Goal: Task Accomplishment & Management: Manage account settings

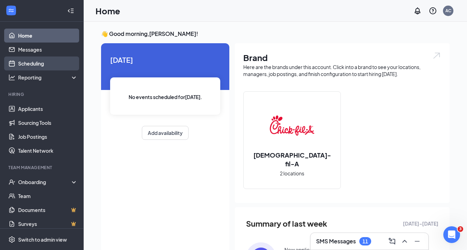
click at [35, 66] on link "Scheduling" at bounding box center [48, 64] width 60 height 14
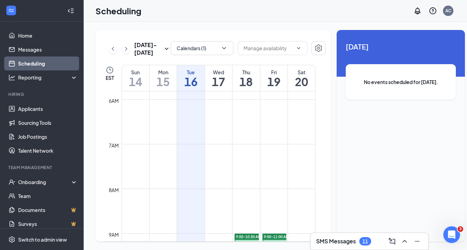
scroll to position [252, 0]
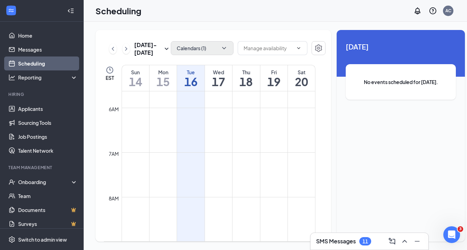
click at [221, 48] on icon "ChevronDown" at bounding box center [224, 48] width 7 height 7
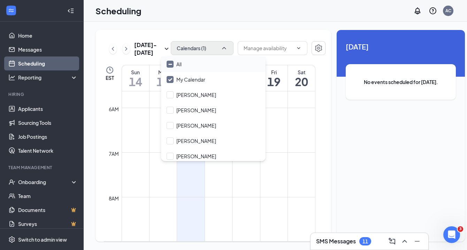
click at [202, 64] on div "All" at bounding box center [213, 64] width 105 height 15
checkbox input "true"
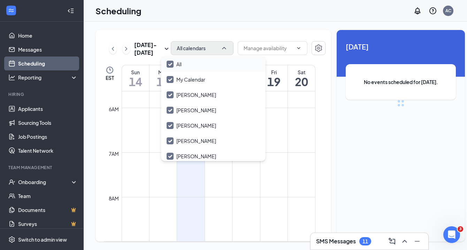
checkbox input "true"
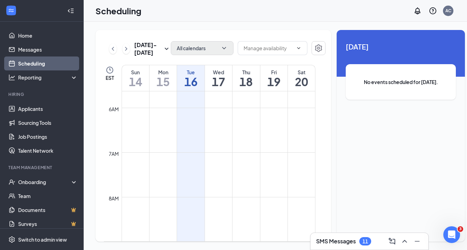
click at [291, 130] on td at bounding box center [219, 124] width 194 height 11
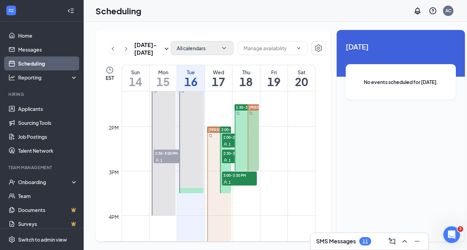
scroll to position [588, 0]
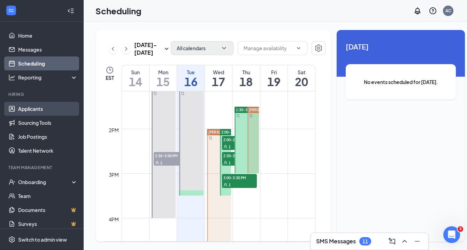
click at [24, 110] on link "Applicants" at bounding box center [48, 109] width 60 height 14
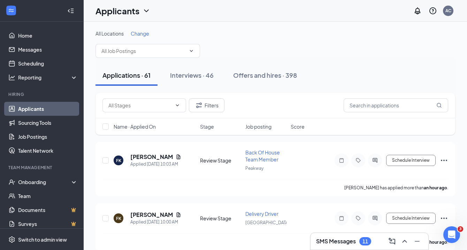
click at [144, 12] on icon "ChevronDown" at bounding box center [146, 11] width 8 height 8
click at [115, 31] on link "Applicants" at bounding box center [137, 30] width 75 height 7
click at [173, 55] on span at bounding box center [148, 51] width 105 height 14
click at [138, 35] on span "Change" at bounding box center [140, 33] width 18 height 6
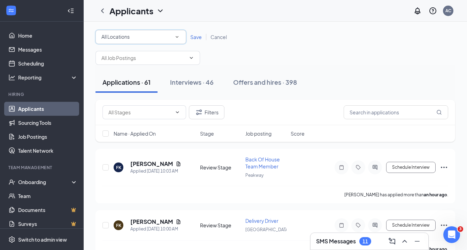
click at [180, 38] on icon "SmallChevronDown" at bounding box center [177, 37] width 6 height 6
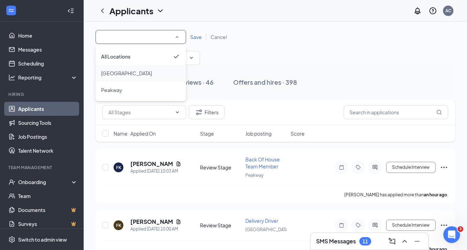
click at [132, 75] on span "[GEOGRAPHIC_DATA]" at bounding box center [126, 73] width 51 height 6
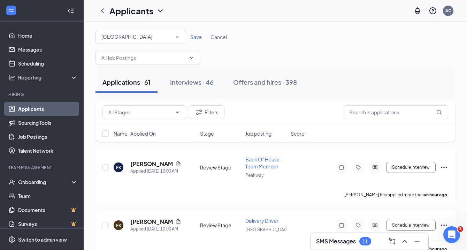
click at [196, 39] on span "Save" at bounding box center [196, 37] width 12 height 6
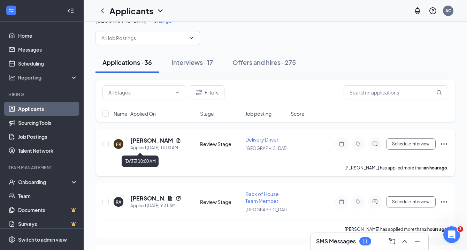
scroll to position [20, 0]
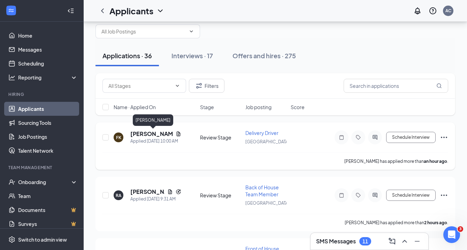
click at [156, 136] on h5 "[PERSON_NAME]" at bounding box center [151, 134] width 43 height 8
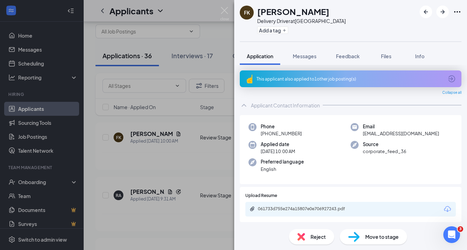
click at [335, 78] on div "This applicant also applied to 1 other job posting(s)" at bounding box center [350, 79] width 187 height 6
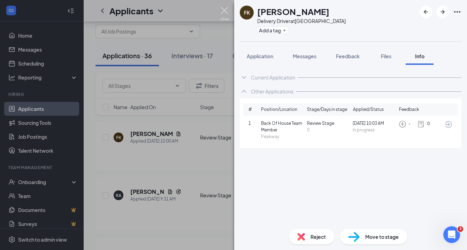
click at [228, 12] on img at bounding box center [224, 14] width 9 height 14
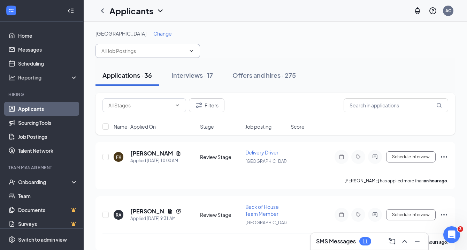
click at [158, 54] on input "text" at bounding box center [144, 51] width 84 height 8
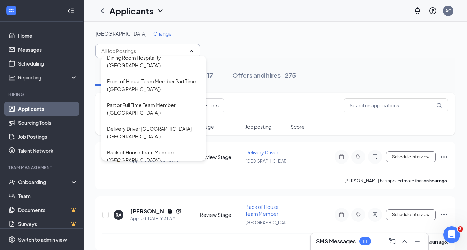
scroll to position [110, 0]
click at [143, 149] on div "Back of House Team Member ([GEOGRAPHIC_DATA])" at bounding box center [153, 156] width 93 height 15
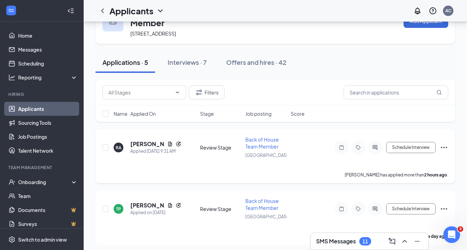
scroll to position [32, 0]
click at [142, 148] on h5 "[PERSON_NAME]" at bounding box center [147, 144] width 34 height 8
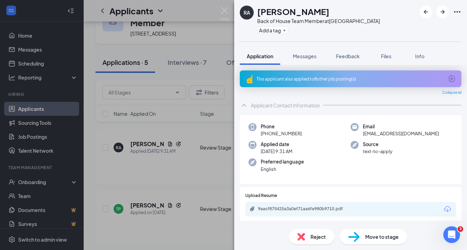
scroll to position [1, 0]
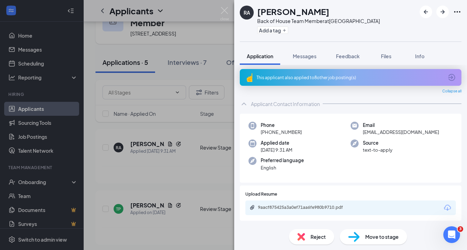
click at [330, 77] on div "This applicant also applied to 8 other job posting(s)" at bounding box center [350, 78] width 187 height 6
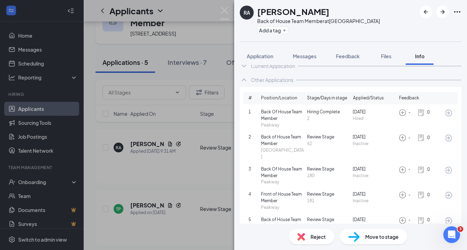
scroll to position [13, 0]
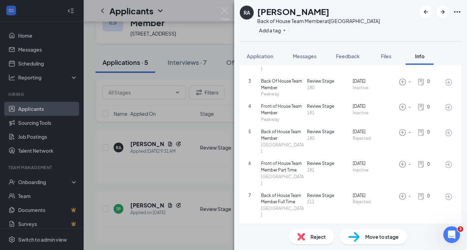
scroll to position [99, 0]
click at [226, 10] on img at bounding box center [224, 14] width 9 height 14
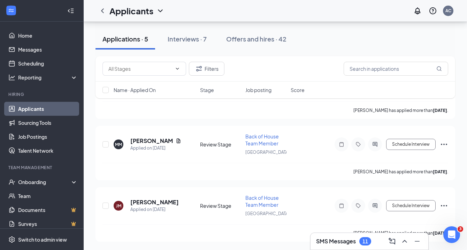
scroll to position [226, 0]
click at [145, 204] on h5 "[PERSON_NAME]" at bounding box center [154, 203] width 48 height 8
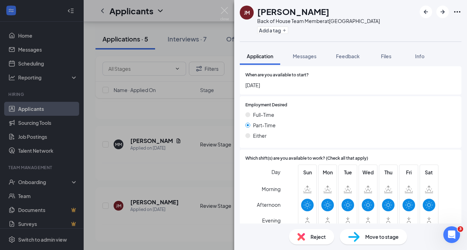
scroll to position [125, 0]
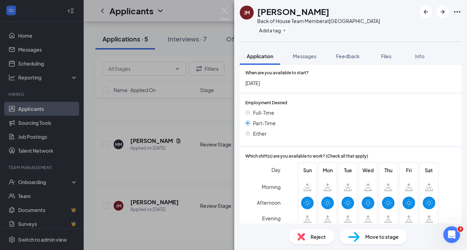
click at [359, 235] on img at bounding box center [355, 237] width 12 height 10
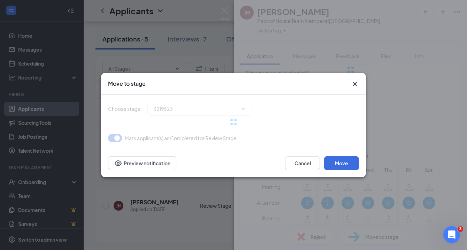
type input "Onsite Interview (next stage)"
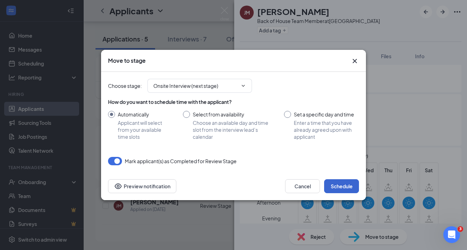
click at [343, 190] on button "Schedule" at bounding box center [341, 186] width 35 height 14
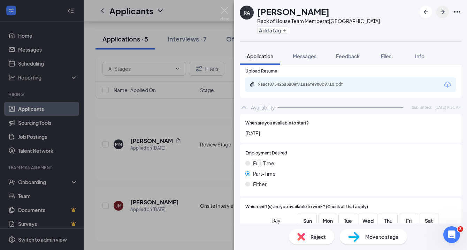
click at [446, 10] on icon "ArrowRight" at bounding box center [443, 12] width 8 height 8
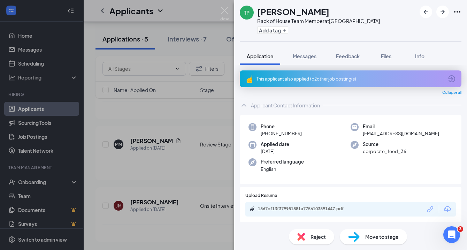
click at [325, 81] on div "This applicant also applied to 2 other job posting(s)" at bounding box center [350, 79] width 187 height 6
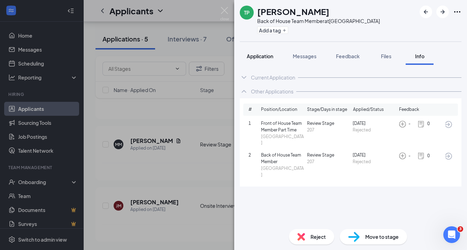
click at [258, 56] on span "Application" at bounding box center [260, 56] width 27 height 6
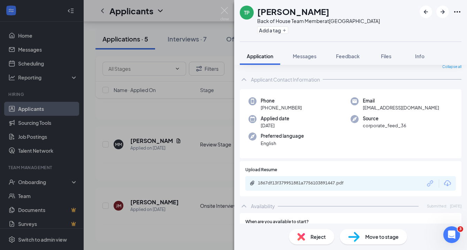
scroll to position [37, 0]
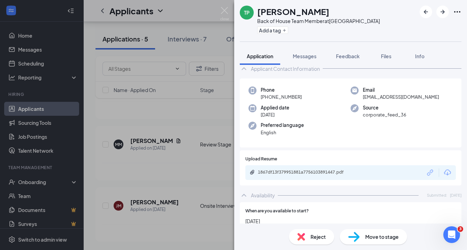
click at [333, 173] on div "1867df13f379951881a7756103891447.pdf" at bounding box center [351, 172] width 211 height 15
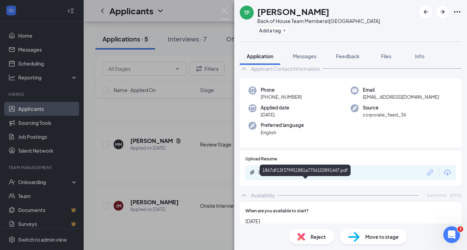
click at [333, 175] on div "1867df13f379951881a7756103891447.pdf" at bounding box center [307, 173] width 98 height 6
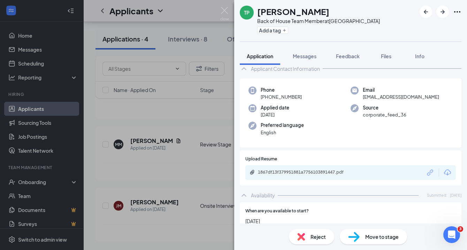
click at [304, 239] on img at bounding box center [302, 237] width 8 height 8
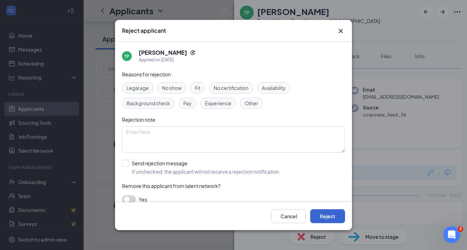
click at [338, 217] on button "Reject" at bounding box center [327, 216] width 35 height 14
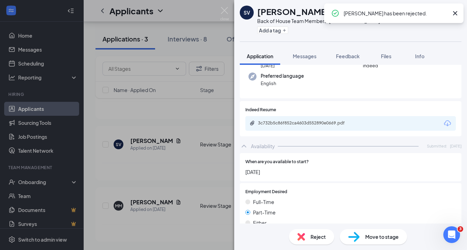
scroll to position [98, 0]
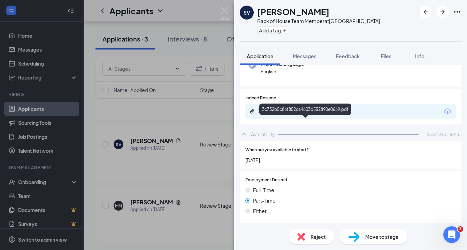
click at [299, 114] on div "3c732b5c86f852ca4603d552890e0669.pdf" at bounding box center [307, 111] width 98 height 6
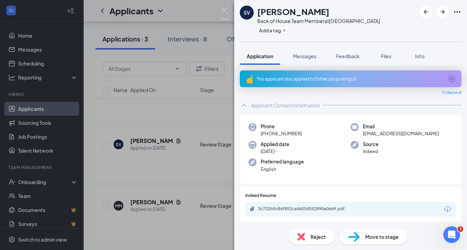
scroll to position [0, 0]
click at [443, 13] on icon "ArrowRight" at bounding box center [443, 12] width 4 height 4
click at [361, 77] on div "This applicant also applied to 2 other job posting(s)" at bounding box center [350, 79] width 187 height 6
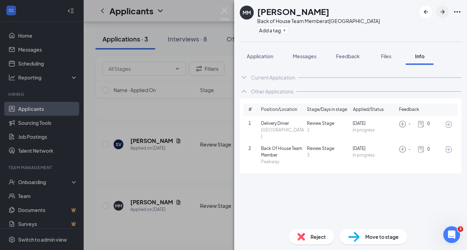
click at [444, 13] on icon "ArrowRight" at bounding box center [443, 12] width 4 height 4
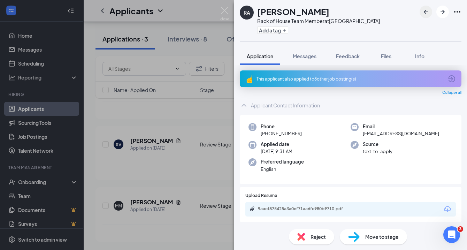
click at [427, 10] on icon "ArrowLeftNew" at bounding box center [426, 12] width 8 height 8
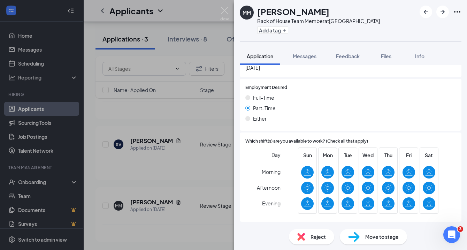
scroll to position [193, 0]
click at [364, 236] on div "Move to stage" at bounding box center [373, 236] width 67 height 15
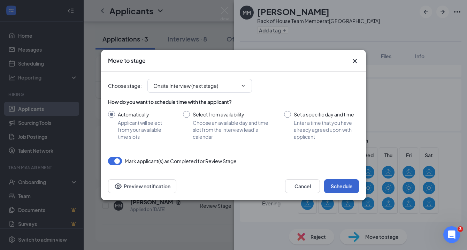
click at [339, 187] on button "Schedule" at bounding box center [341, 186] width 35 height 14
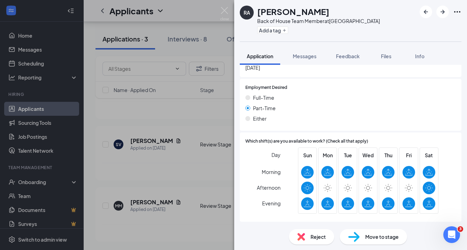
scroll to position [104, 0]
click at [442, 12] on icon "ArrowRight" at bounding box center [443, 12] width 4 height 4
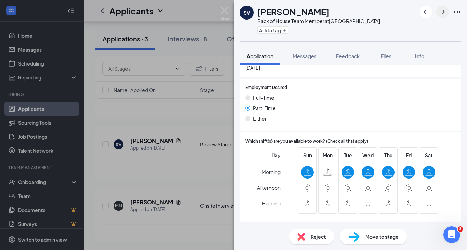
click at [442, 14] on icon "ArrowRight" at bounding box center [443, 12] width 8 height 8
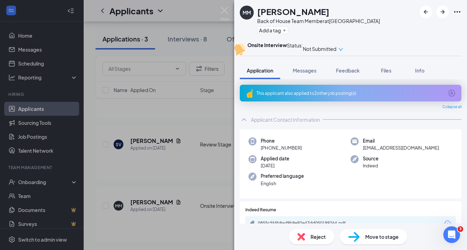
click at [351, 96] on div "This applicant also applied to 2 other job posting(s)" at bounding box center [350, 93] width 187 height 6
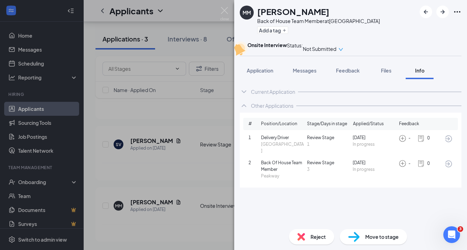
click at [381, 237] on span "Move to stage" at bounding box center [382, 237] width 33 height 8
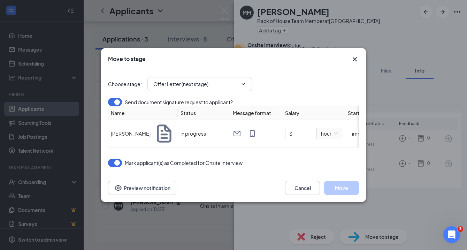
click at [353, 60] on icon "Cross" at bounding box center [355, 59] width 8 height 8
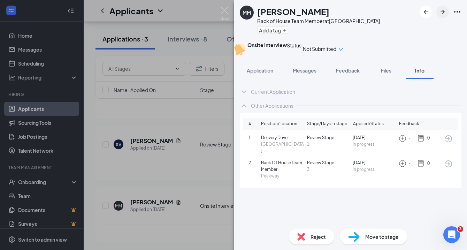
click at [444, 13] on icon "ArrowRight" at bounding box center [443, 12] width 4 height 4
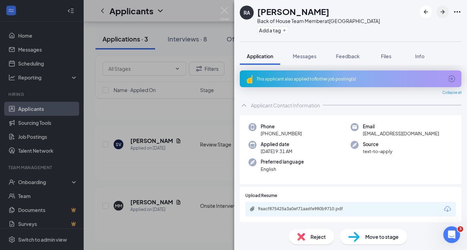
click at [443, 11] on icon "ArrowRight" at bounding box center [443, 12] width 8 height 8
click at [443, 10] on icon "ArrowRight" at bounding box center [443, 12] width 4 height 4
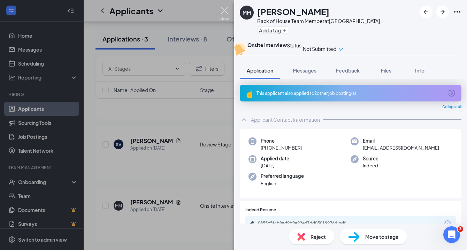
click at [224, 10] on img at bounding box center [224, 14] width 9 height 14
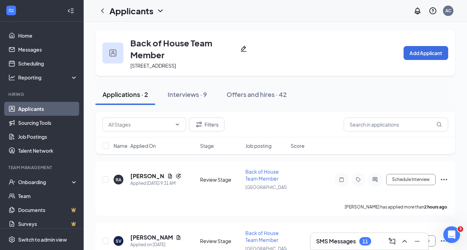
click at [160, 10] on icon "ChevronDown" at bounding box center [160, 10] width 5 height 3
click at [103, 12] on icon "ChevronLeft" at bounding box center [102, 10] width 3 height 5
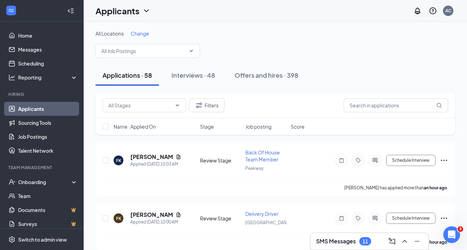
click at [147, 35] on span "Change" at bounding box center [140, 33] width 18 height 6
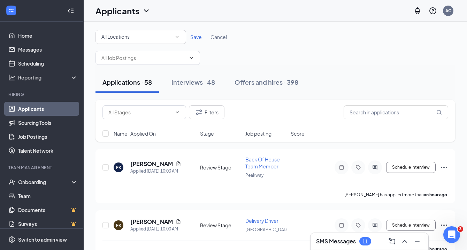
click at [147, 35] on div "All Locations" at bounding box center [141, 37] width 79 height 8
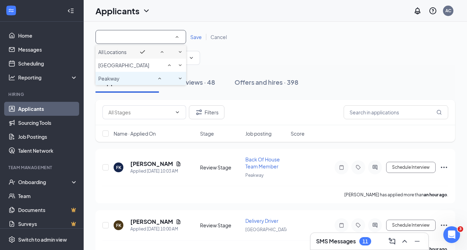
click at [132, 83] on div "Peakway" at bounding box center [140, 78] width 85 height 8
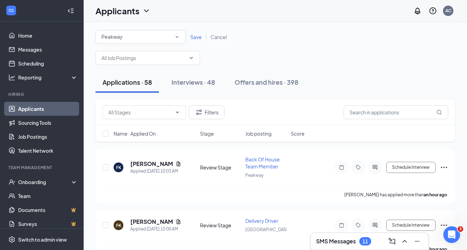
click at [177, 35] on icon "SmallChevronDown" at bounding box center [177, 37] width 6 height 6
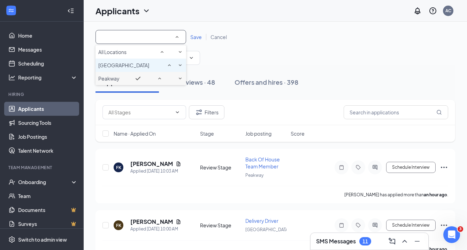
click at [143, 69] on div "[GEOGRAPHIC_DATA]" at bounding box center [140, 65] width 85 height 8
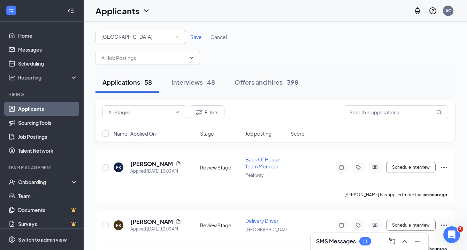
click at [193, 37] on span "Save" at bounding box center [196, 37] width 12 height 6
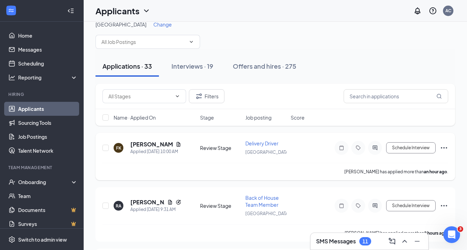
scroll to position [10, 0]
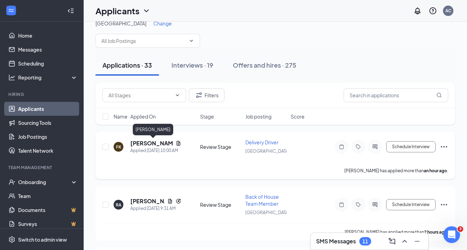
click at [150, 143] on h5 "[PERSON_NAME]" at bounding box center [151, 144] width 43 height 8
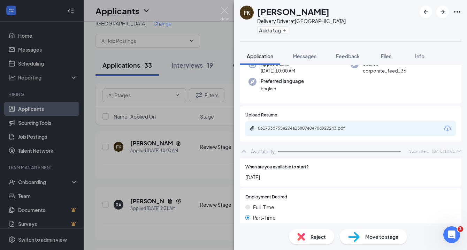
scroll to position [121, 0]
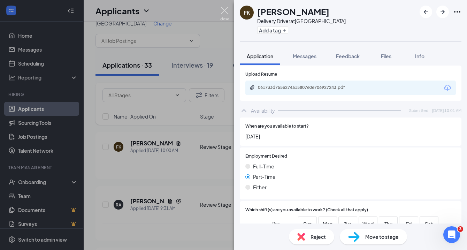
click at [223, 10] on img at bounding box center [224, 14] width 9 height 14
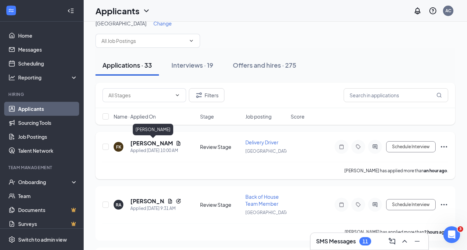
click at [160, 143] on h5 "[PERSON_NAME]" at bounding box center [151, 144] width 43 height 8
